Goal: Find specific page/section: Find specific page/section

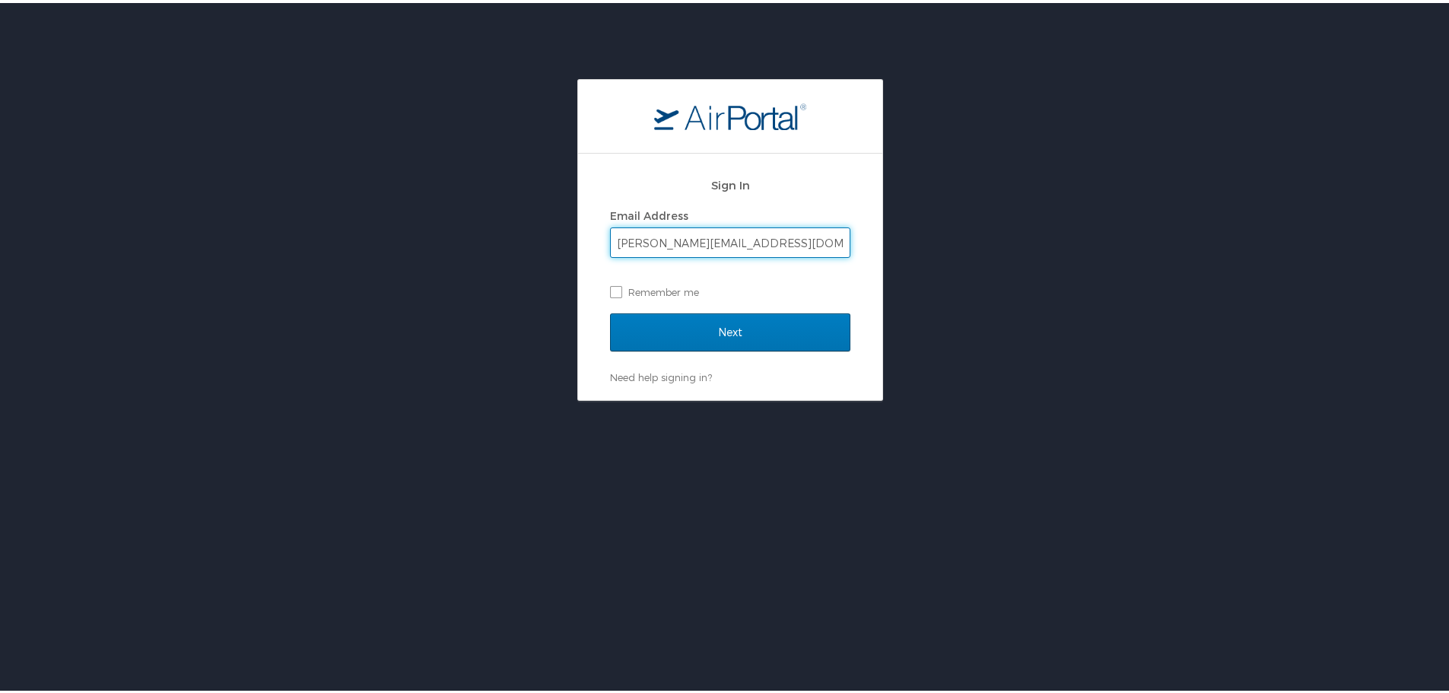
type input "t.yuen@northeastern.edu"
click at [610, 310] on input "Next" at bounding box center [730, 329] width 240 height 38
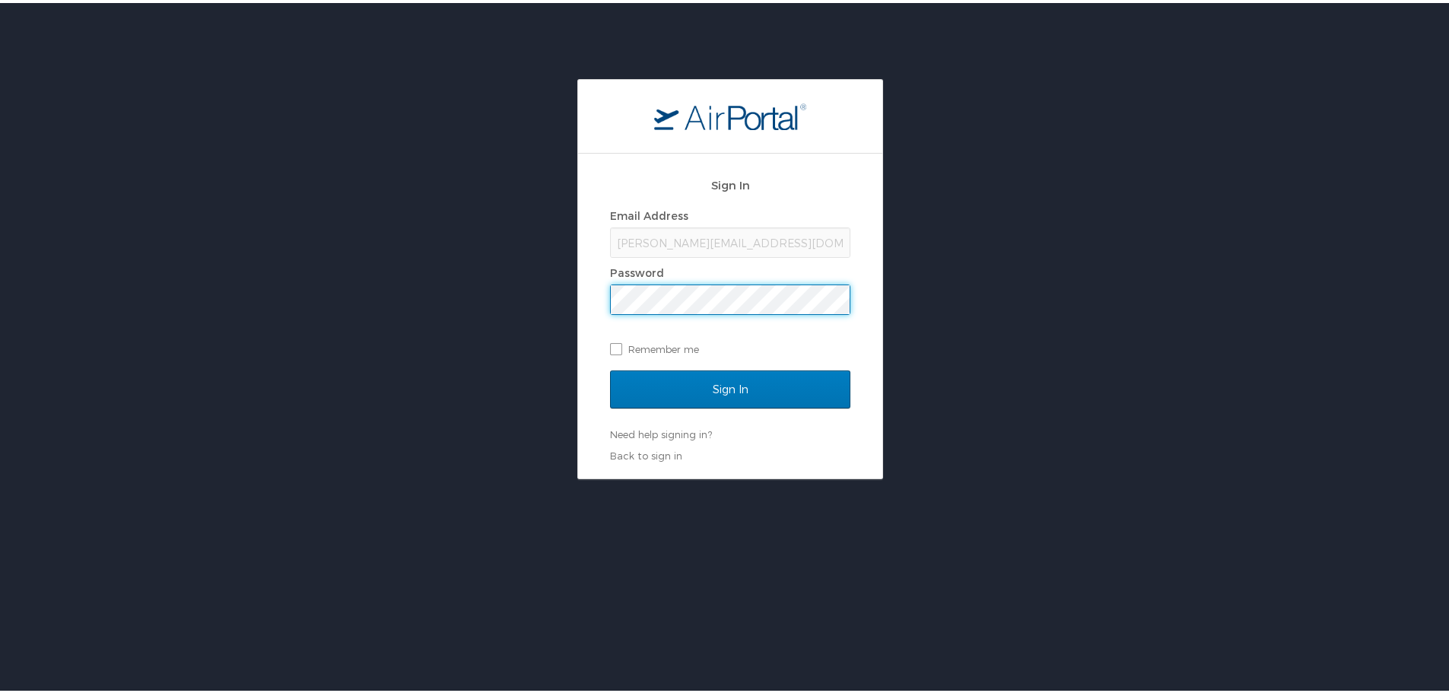
click at [610, 367] on input "Sign In" at bounding box center [730, 386] width 240 height 38
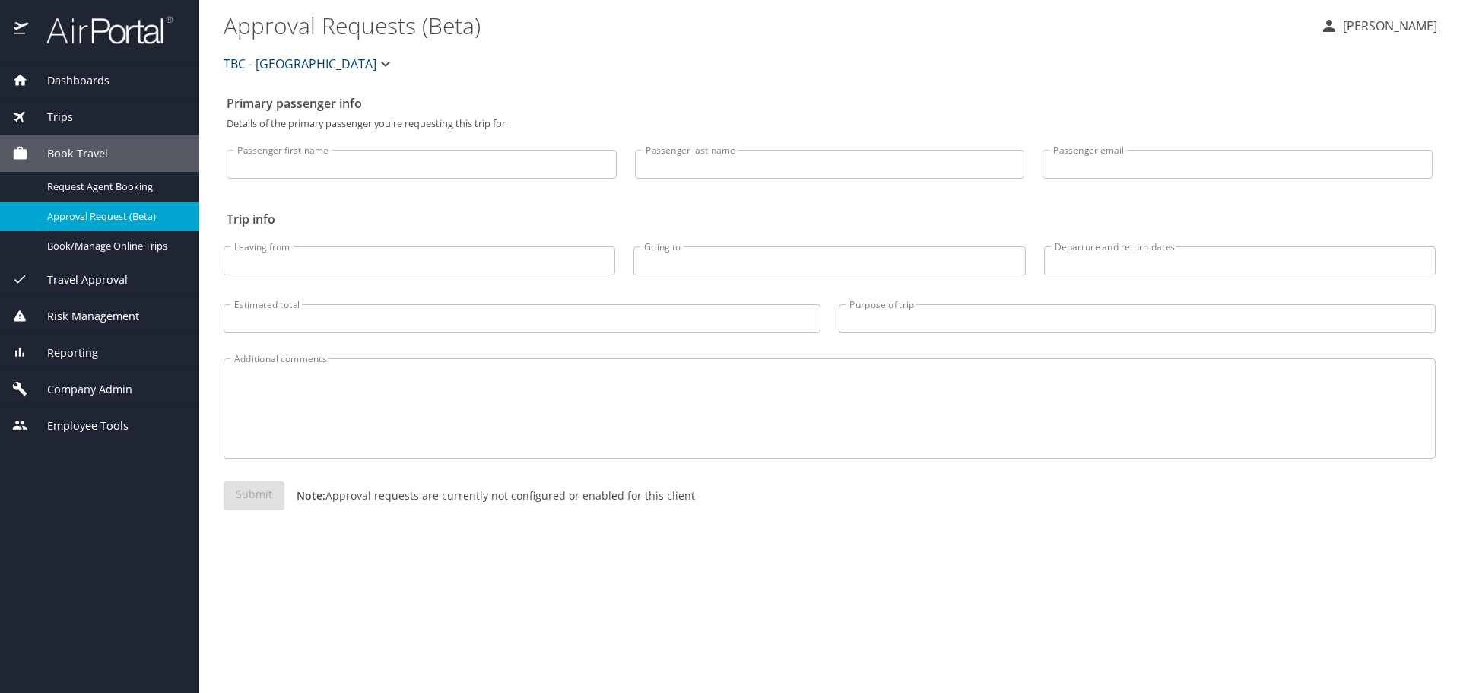
click at [65, 357] on span "Reporting" at bounding box center [63, 353] width 70 height 17
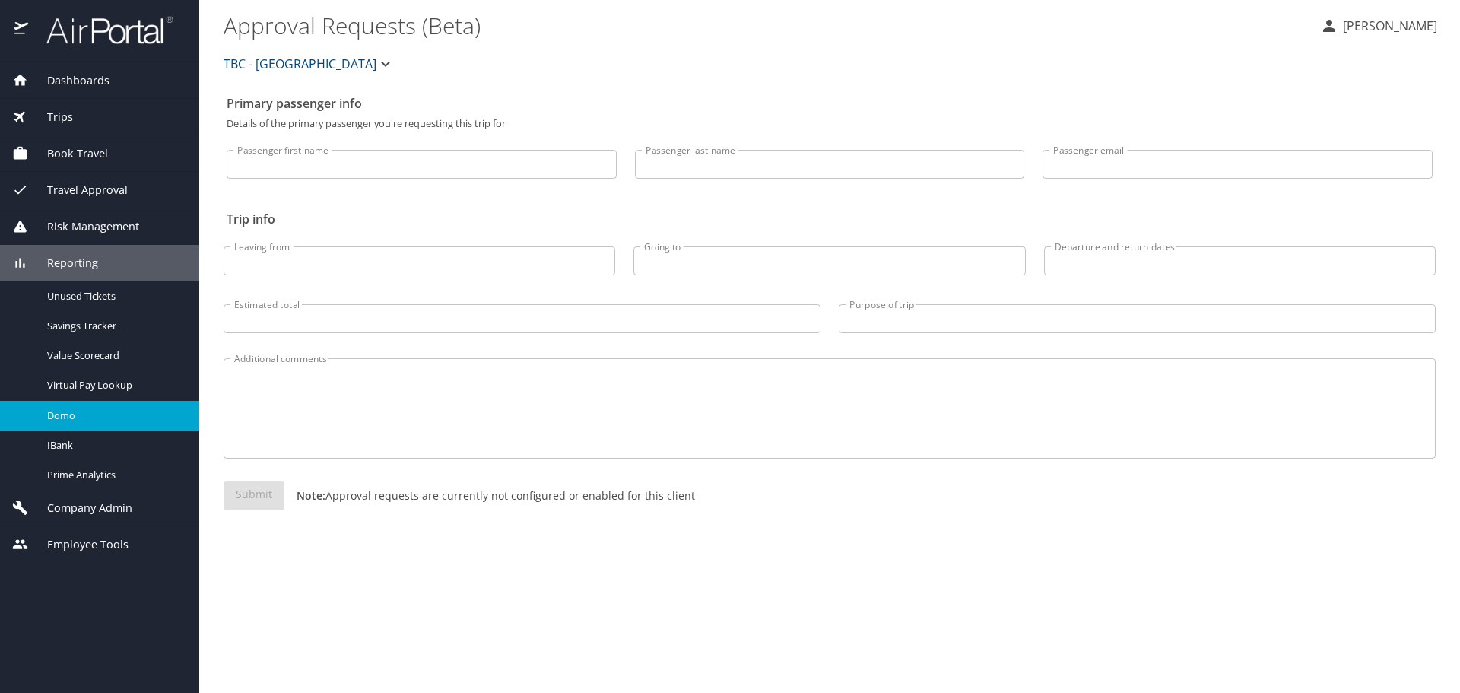
click at [88, 411] on span "Domo" at bounding box center [114, 415] width 134 height 14
